Goal: Find specific page/section

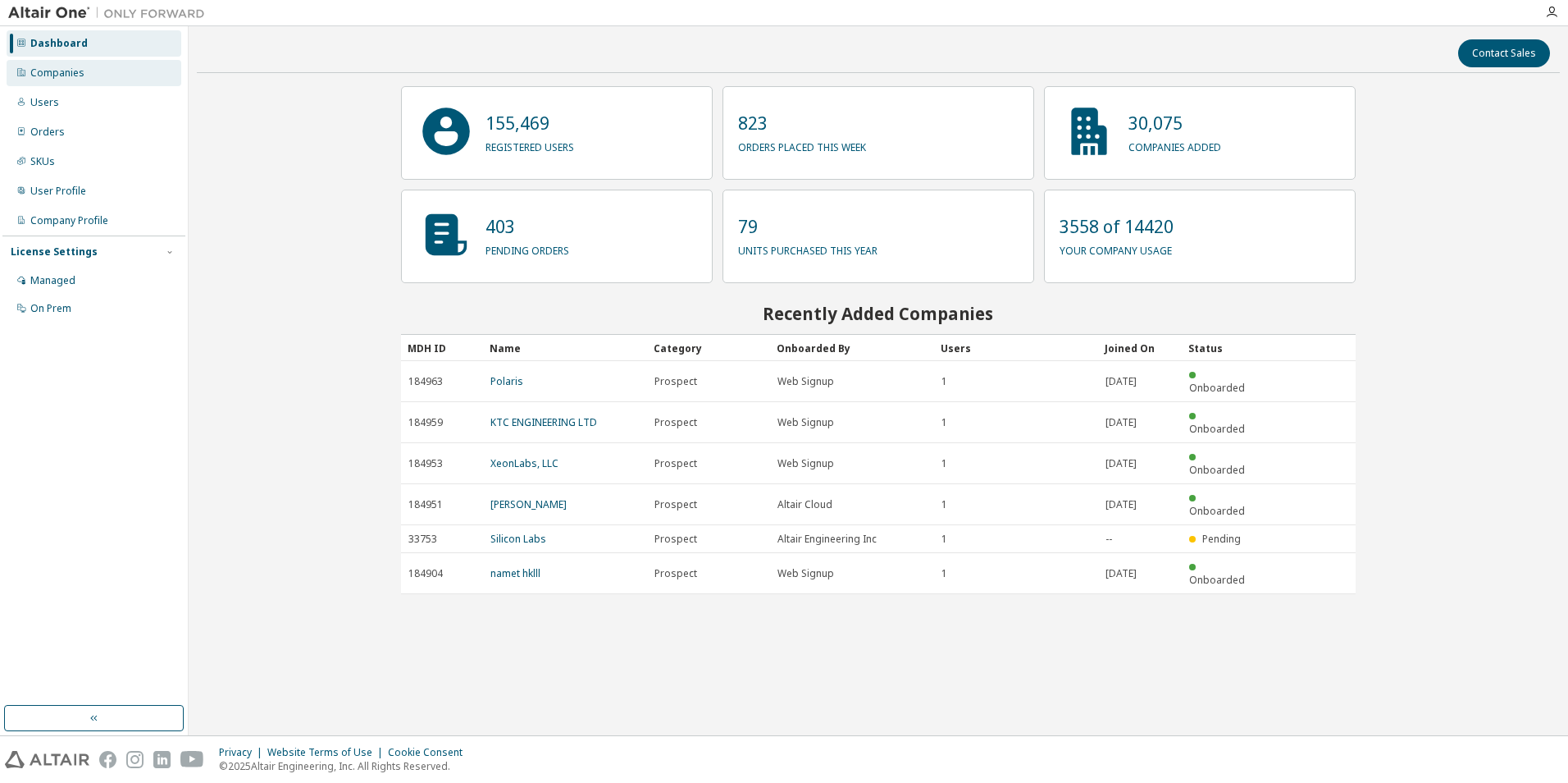
click at [50, 73] on div "Companies" at bounding box center [58, 73] width 54 height 13
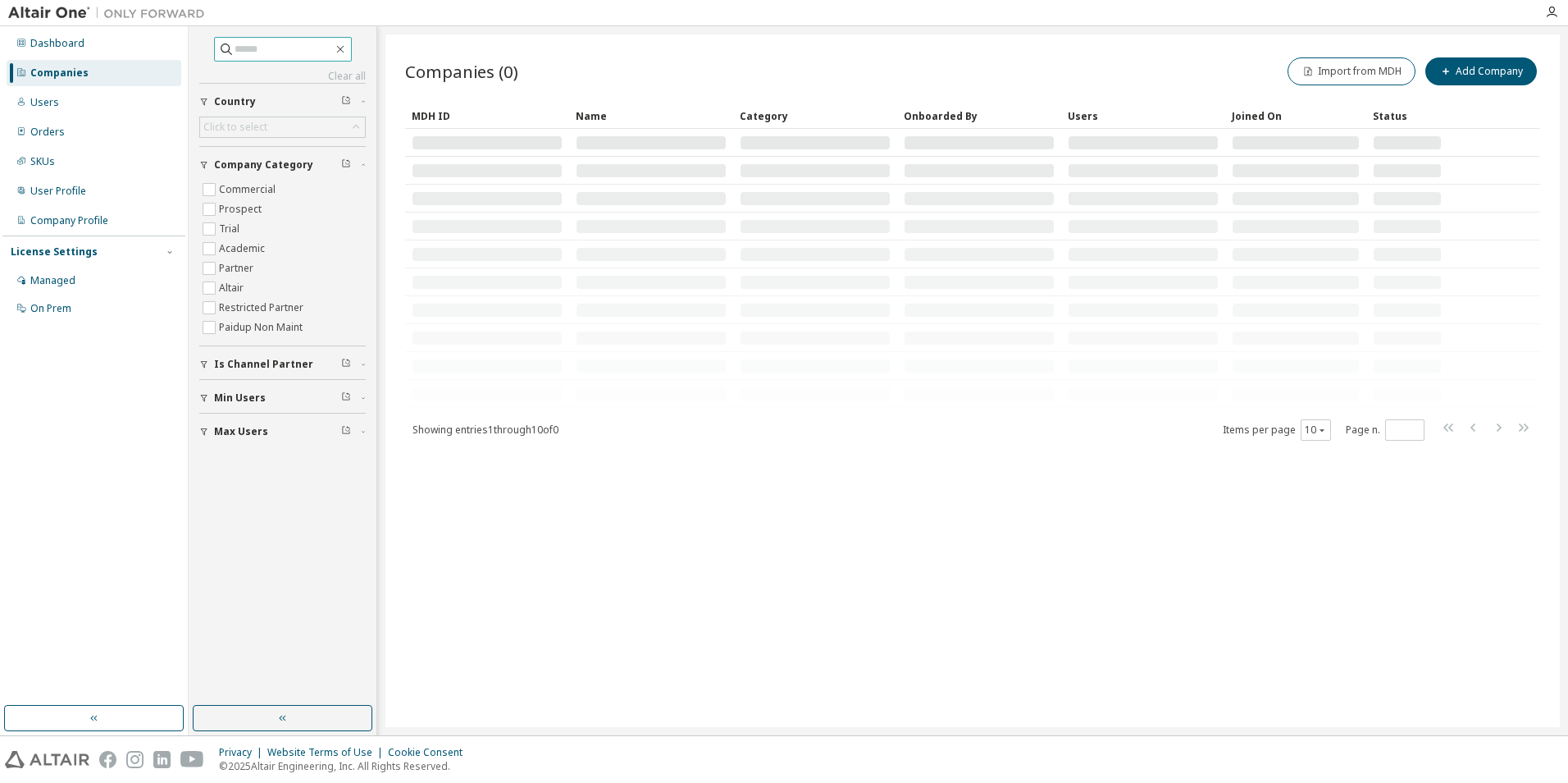
click at [255, 51] on input "text" at bounding box center [284, 49] width 99 height 17
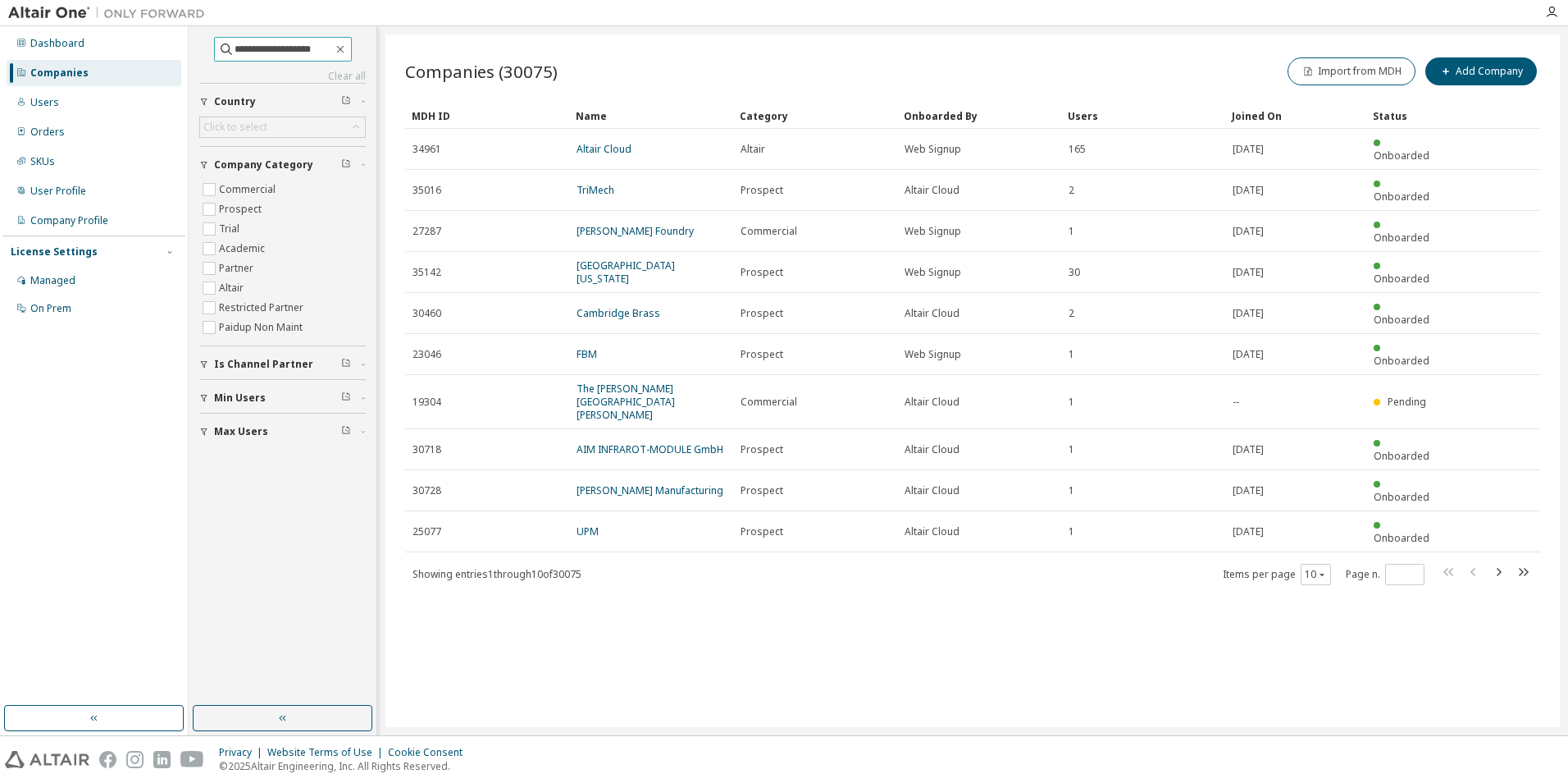
type input "**********"
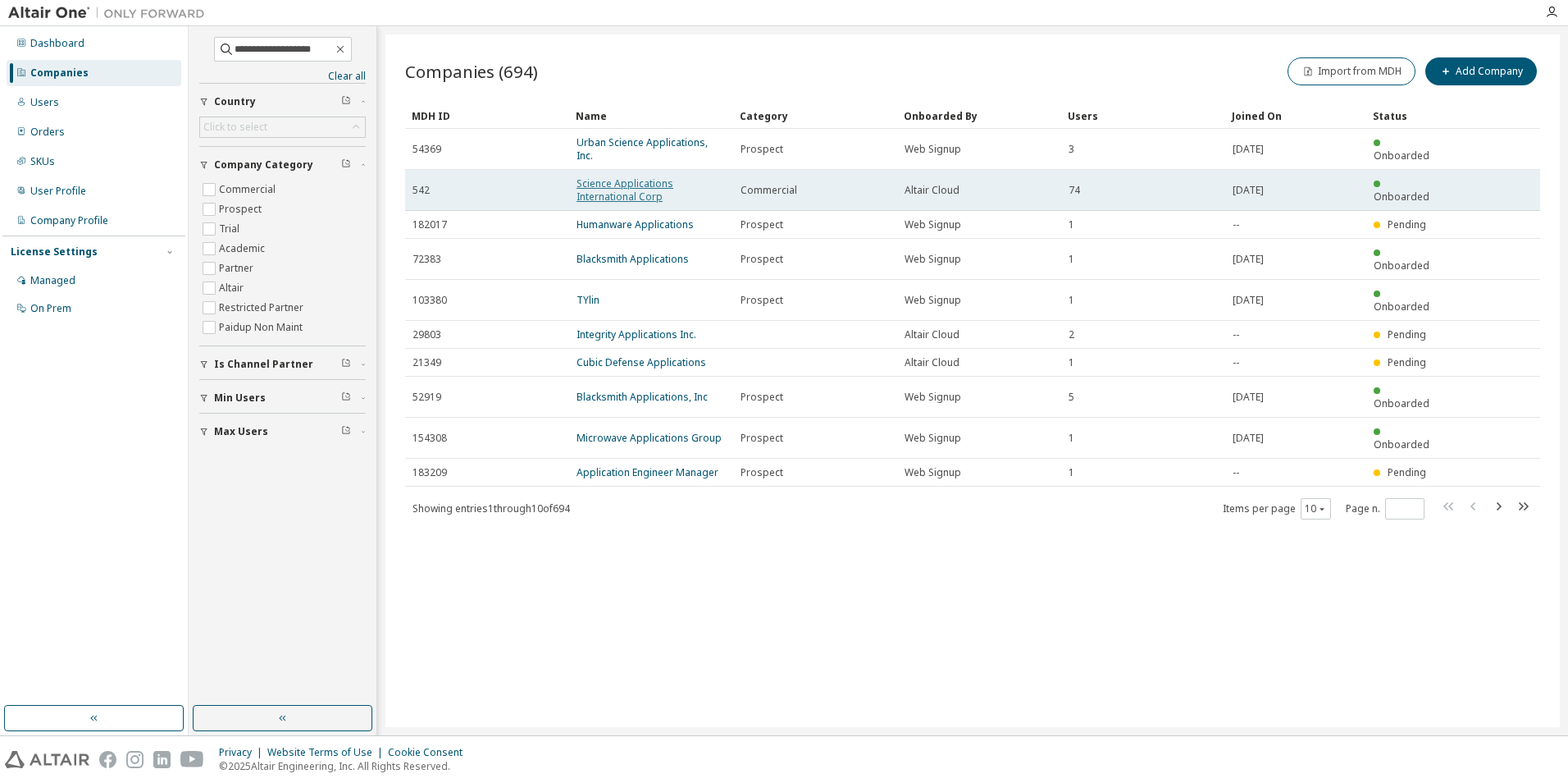
click at [645, 176] on link "Science Applications International Corp" at bounding box center [625, 189] width 97 height 27
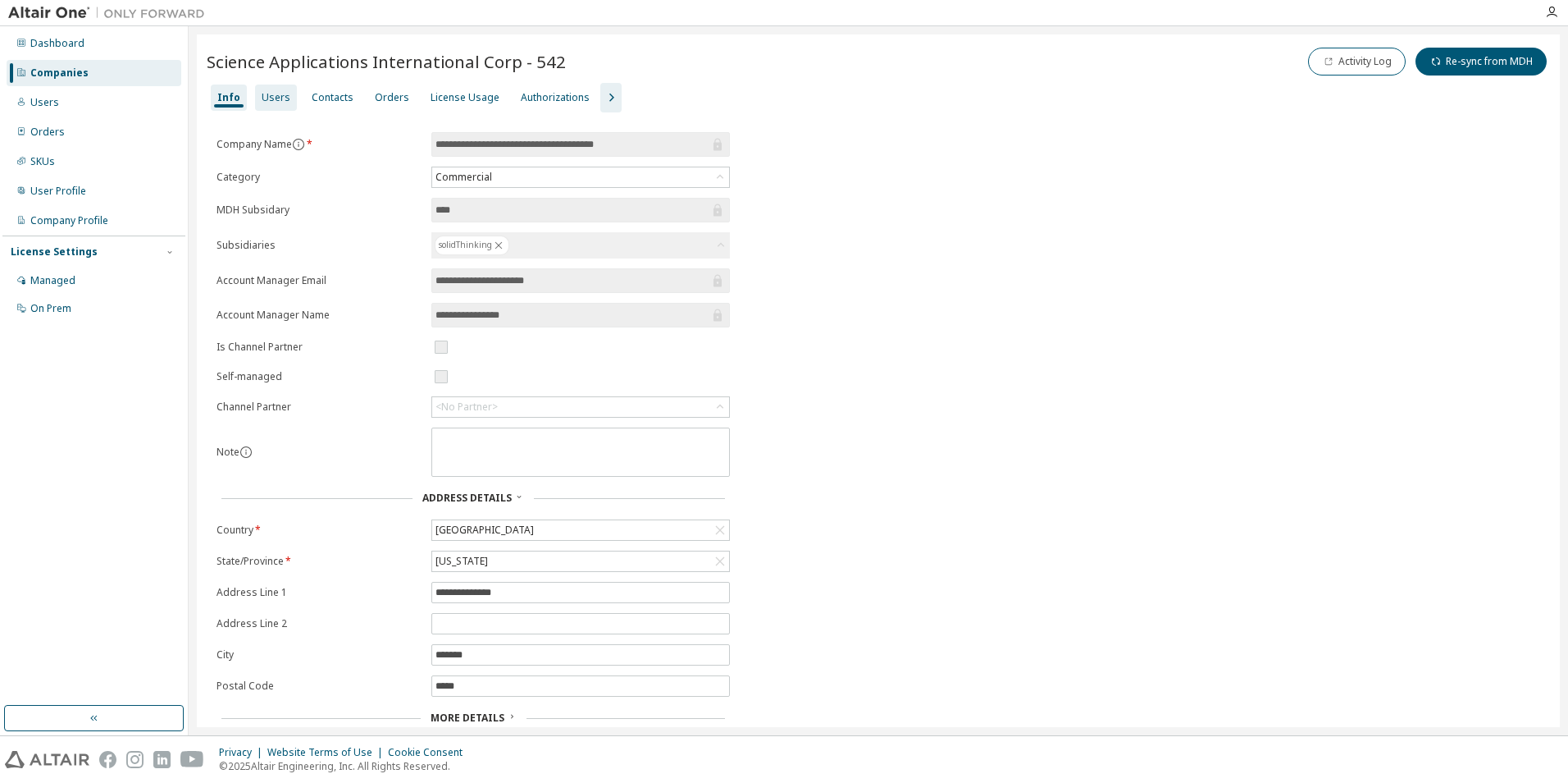
click at [280, 92] on div "Users" at bounding box center [276, 98] width 29 height 13
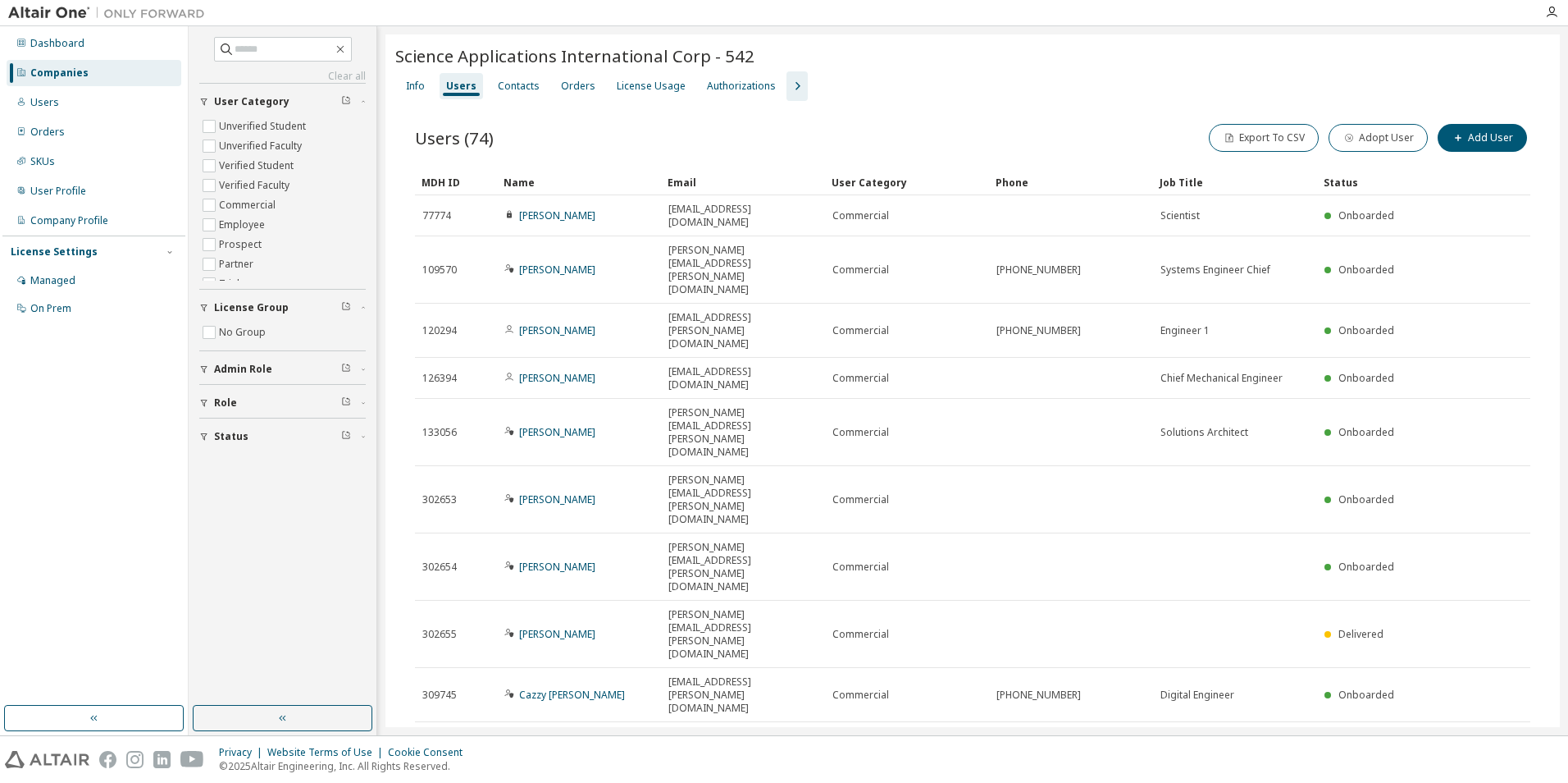
click at [1310, 598] on div "100" at bounding box center [1357, 597] width 131 height 20
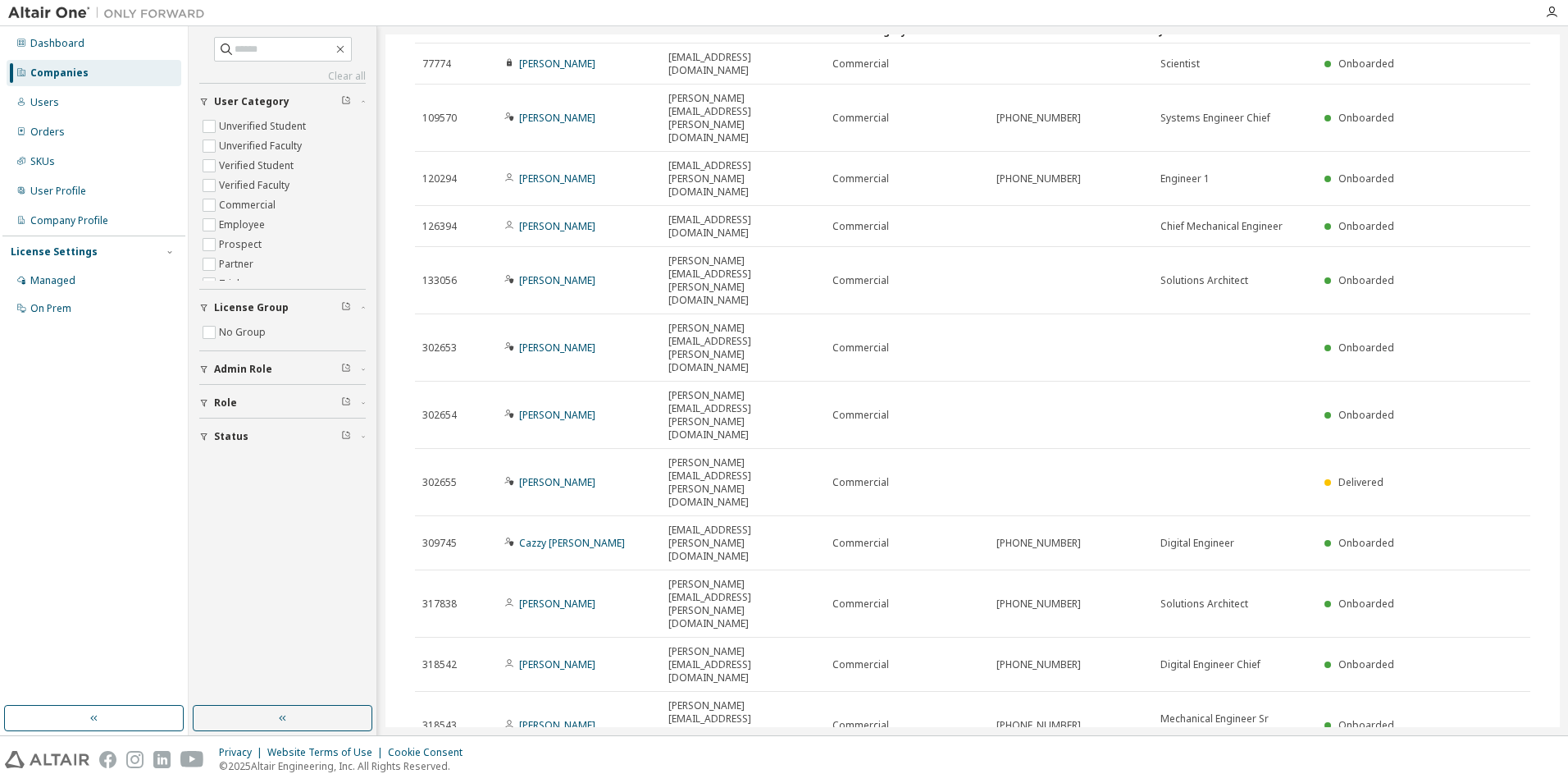
scroll to position [70, 0]
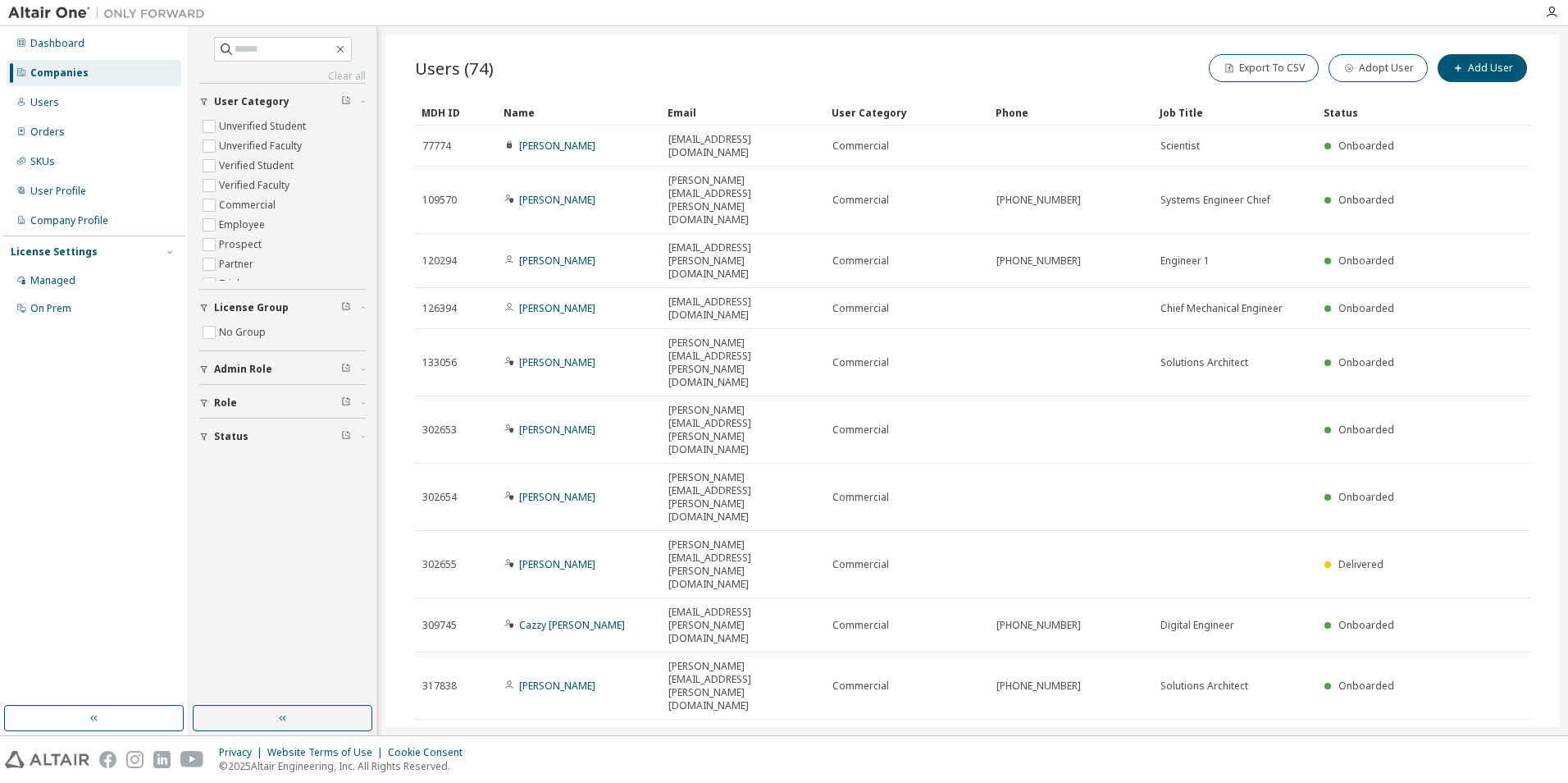
click at [523, 108] on div "Name" at bounding box center [579, 113] width 151 height 26
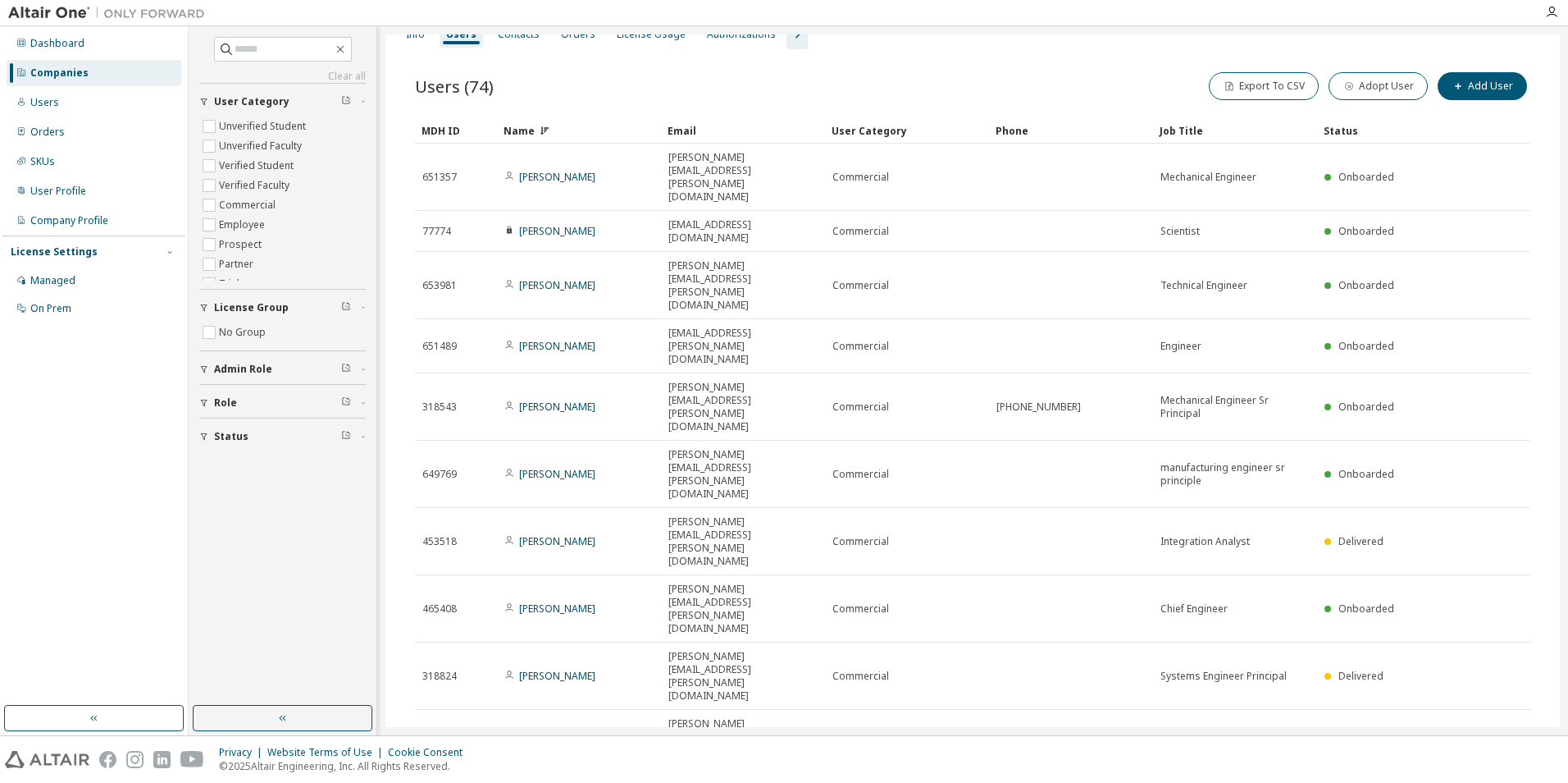
scroll to position [0, 0]
